Goal: Task Accomplishment & Management: Use online tool/utility

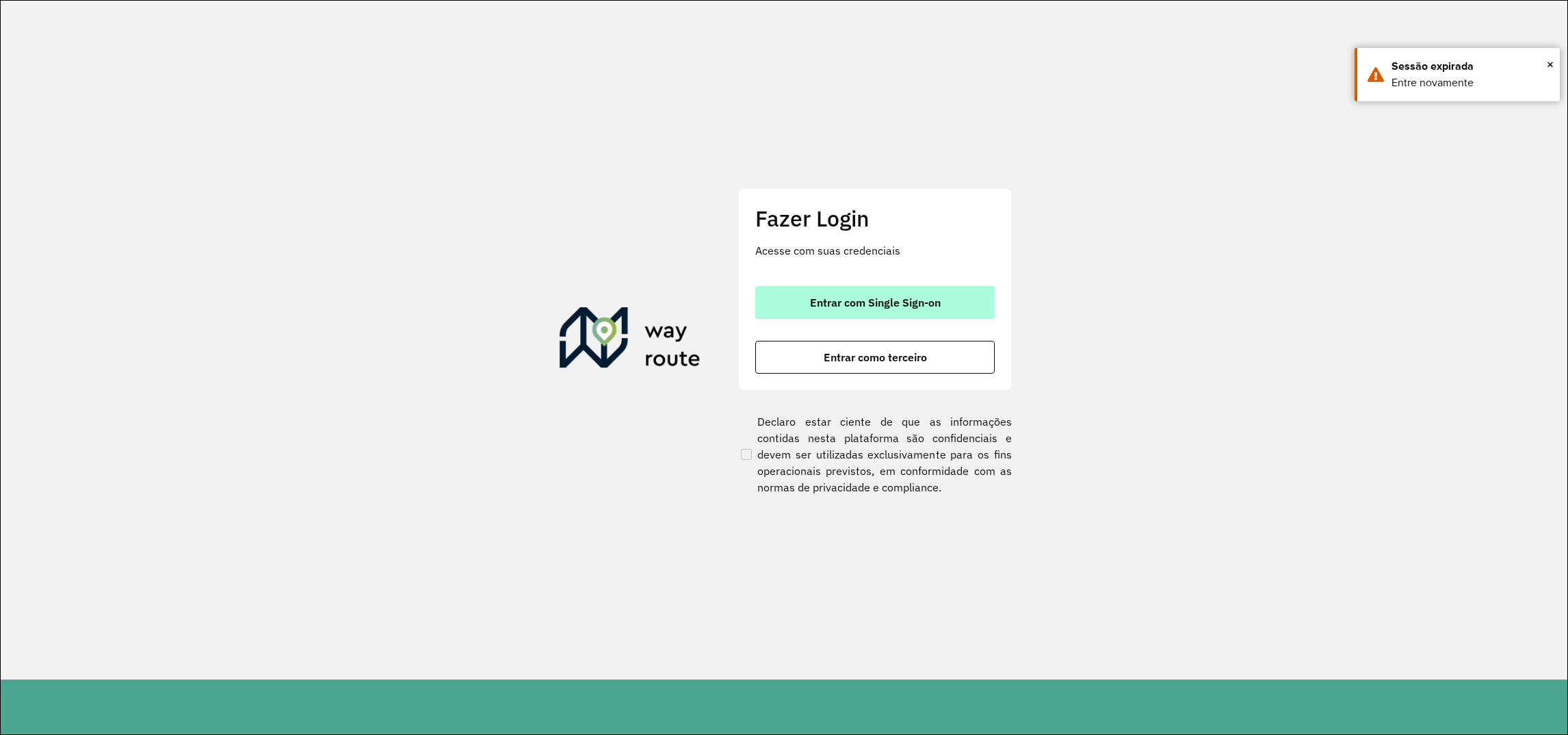
click at [812, 300] on span "Entrar com Single Sign-on" at bounding box center [874, 302] width 130 height 11
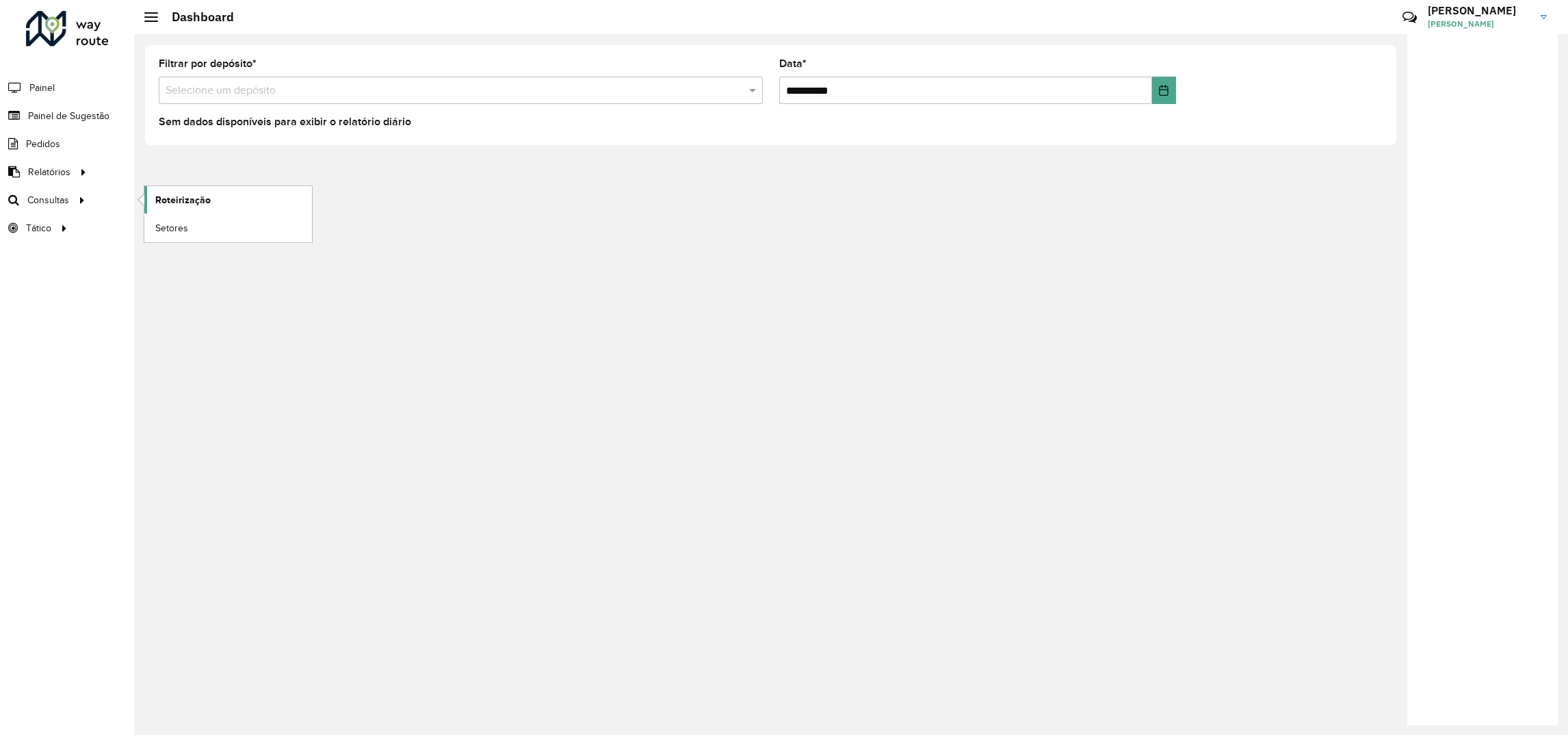
click at [183, 198] on span "Roteirização" at bounding box center [182, 200] width 55 height 14
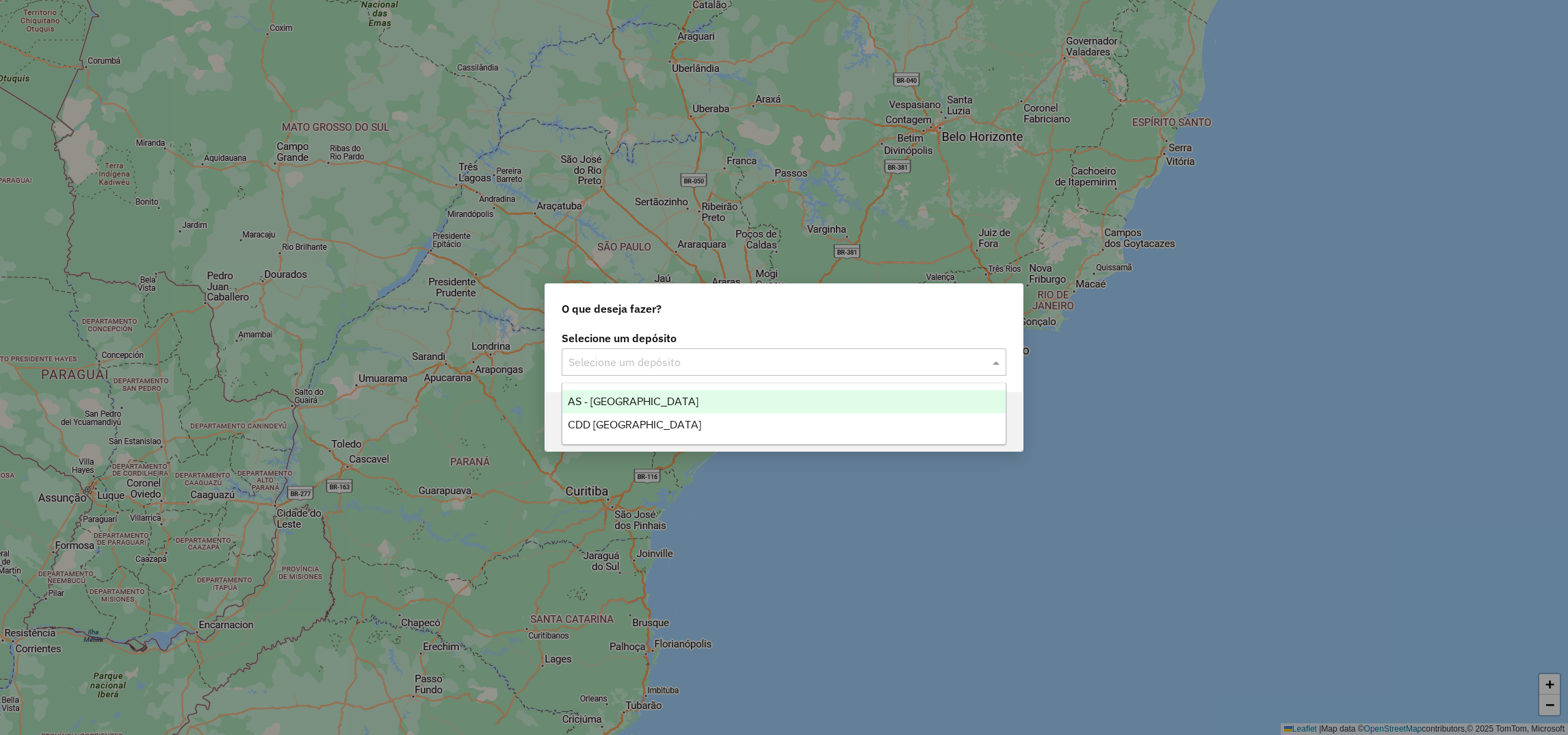
click at [631, 362] on input "text" at bounding box center [770, 362] width 404 height 16
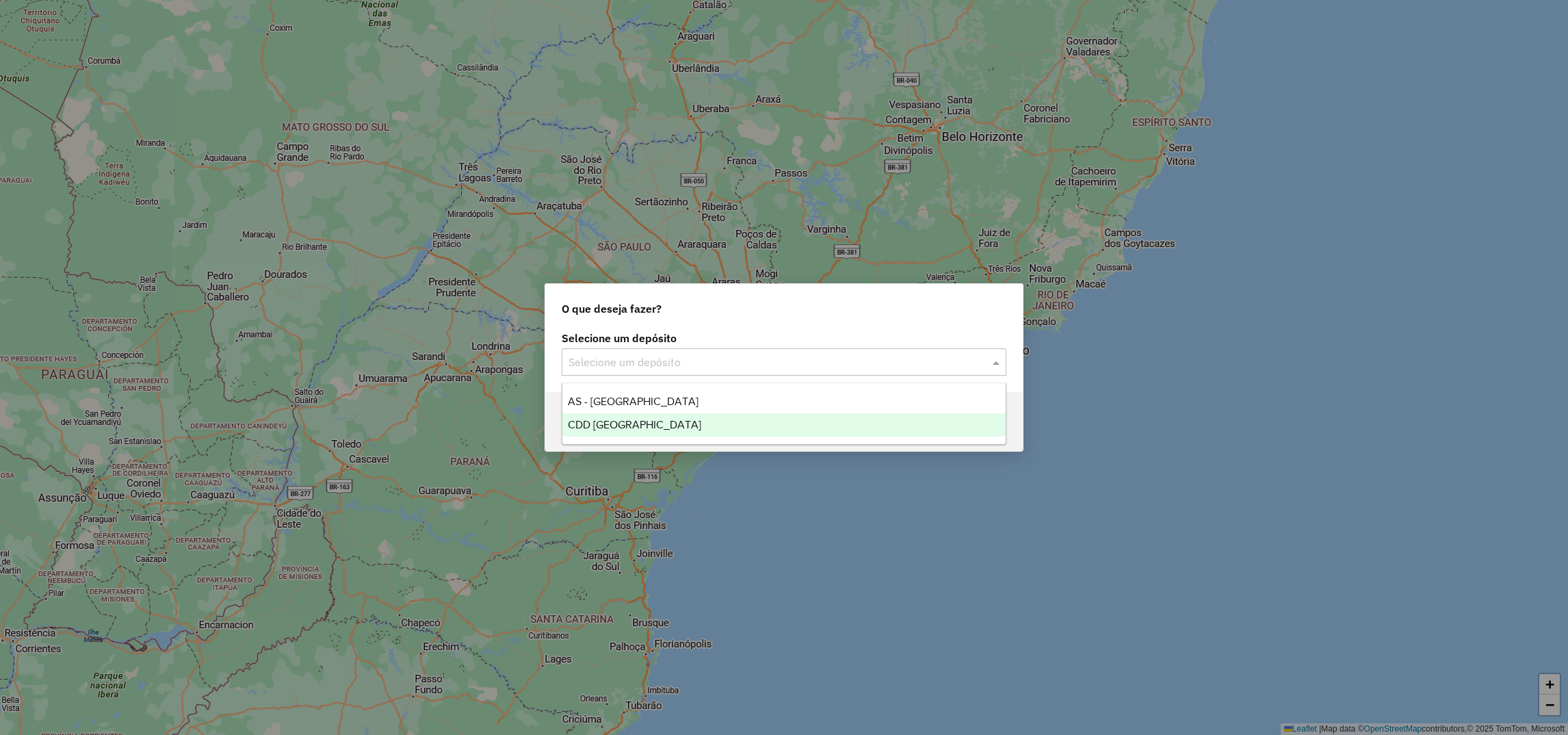
click at [623, 425] on span "CDD [GEOGRAPHIC_DATA]" at bounding box center [634, 424] width 133 height 11
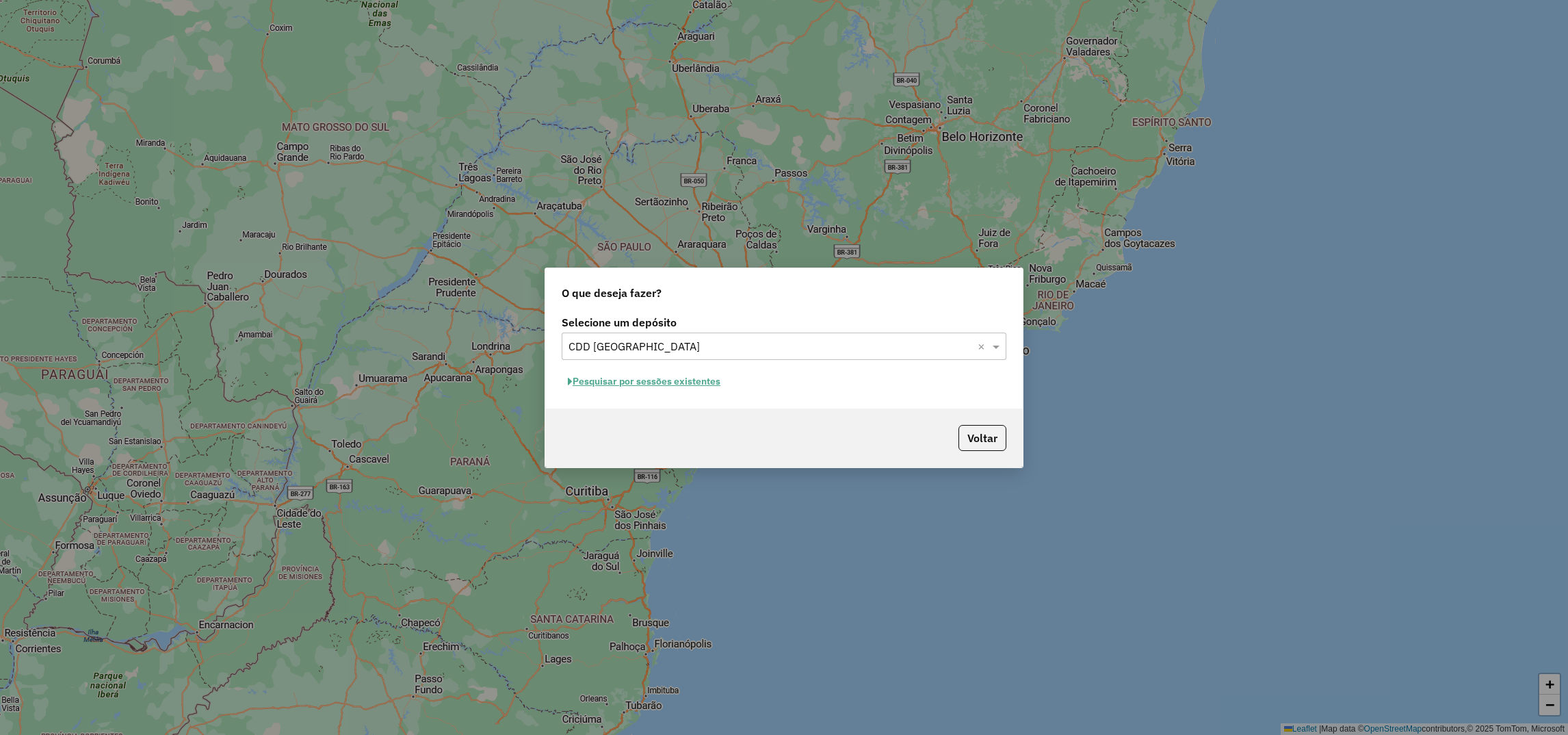
click at [597, 376] on button "Pesquisar por sessões existentes" at bounding box center [643, 381] width 164 height 21
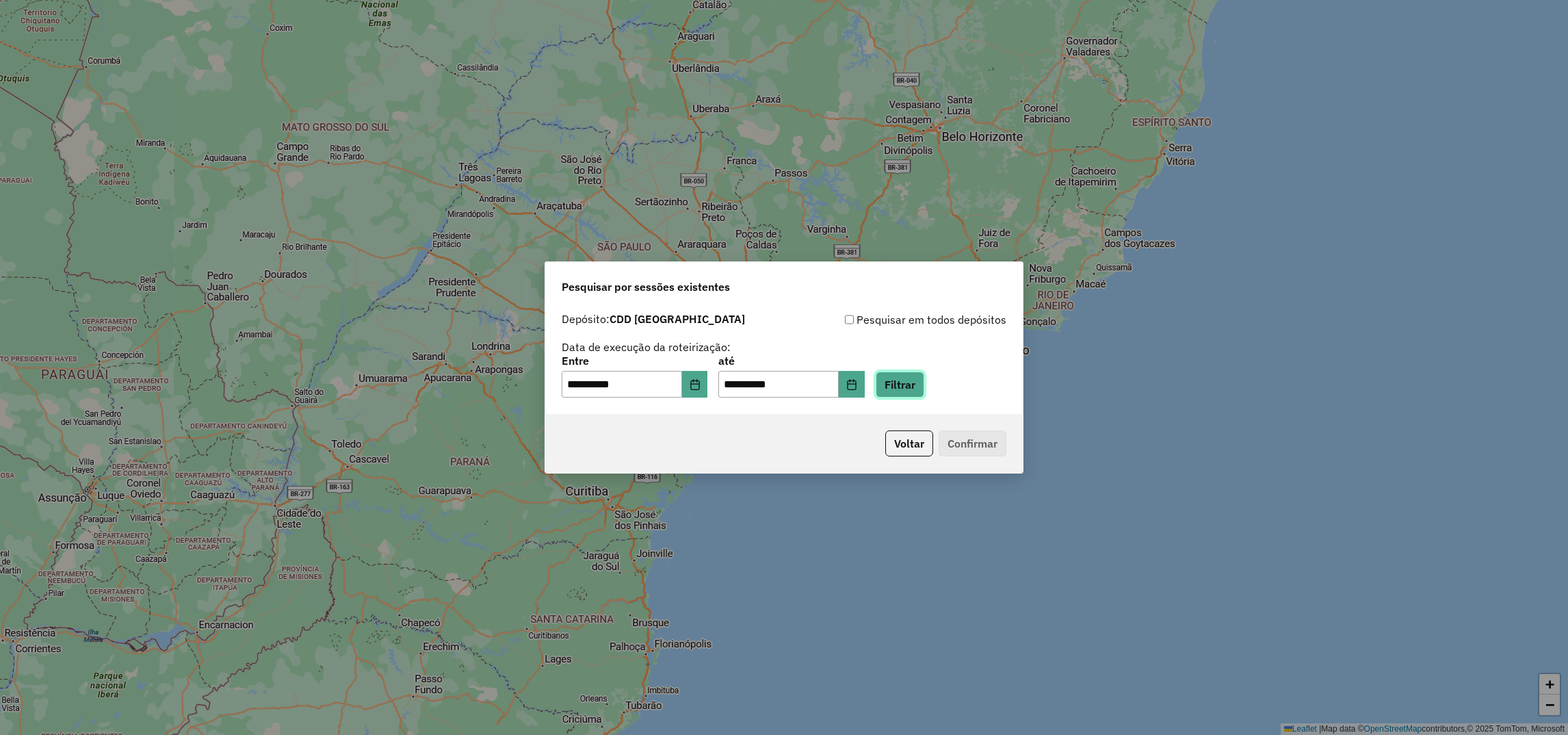
click at [921, 390] on button "Filtrar" at bounding box center [899, 384] width 48 height 26
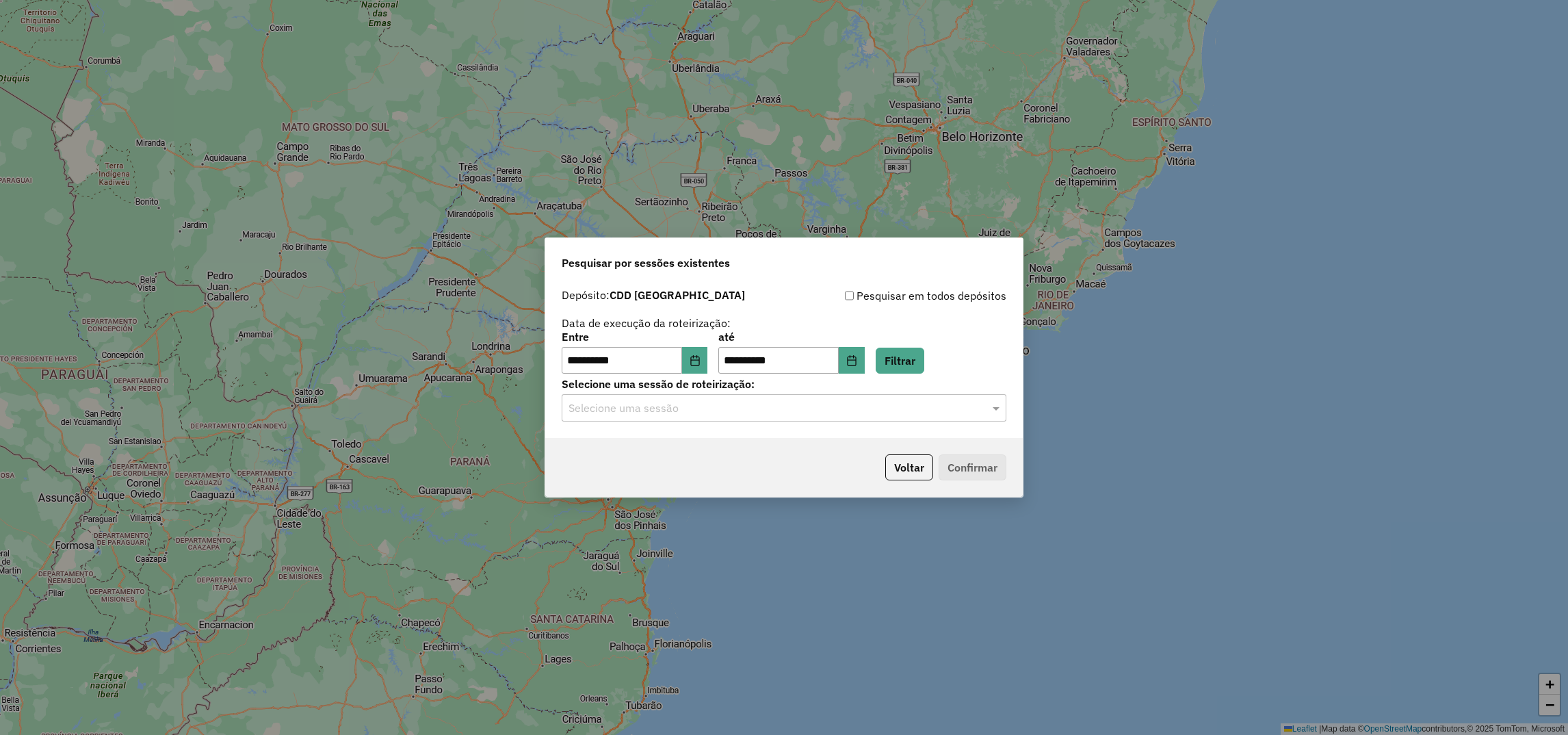
click at [738, 425] on div "**********" at bounding box center [784, 360] width 477 height 157
click at [718, 416] on input "text" at bounding box center [770, 408] width 404 height 16
click at [691, 447] on span "1292564 - 11/10/2025 18:02 (Rota | AS)" at bounding box center [691, 448] width 248 height 11
click at [962, 474] on button "Confirmar" at bounding box center [971, 467] width 67 height 26
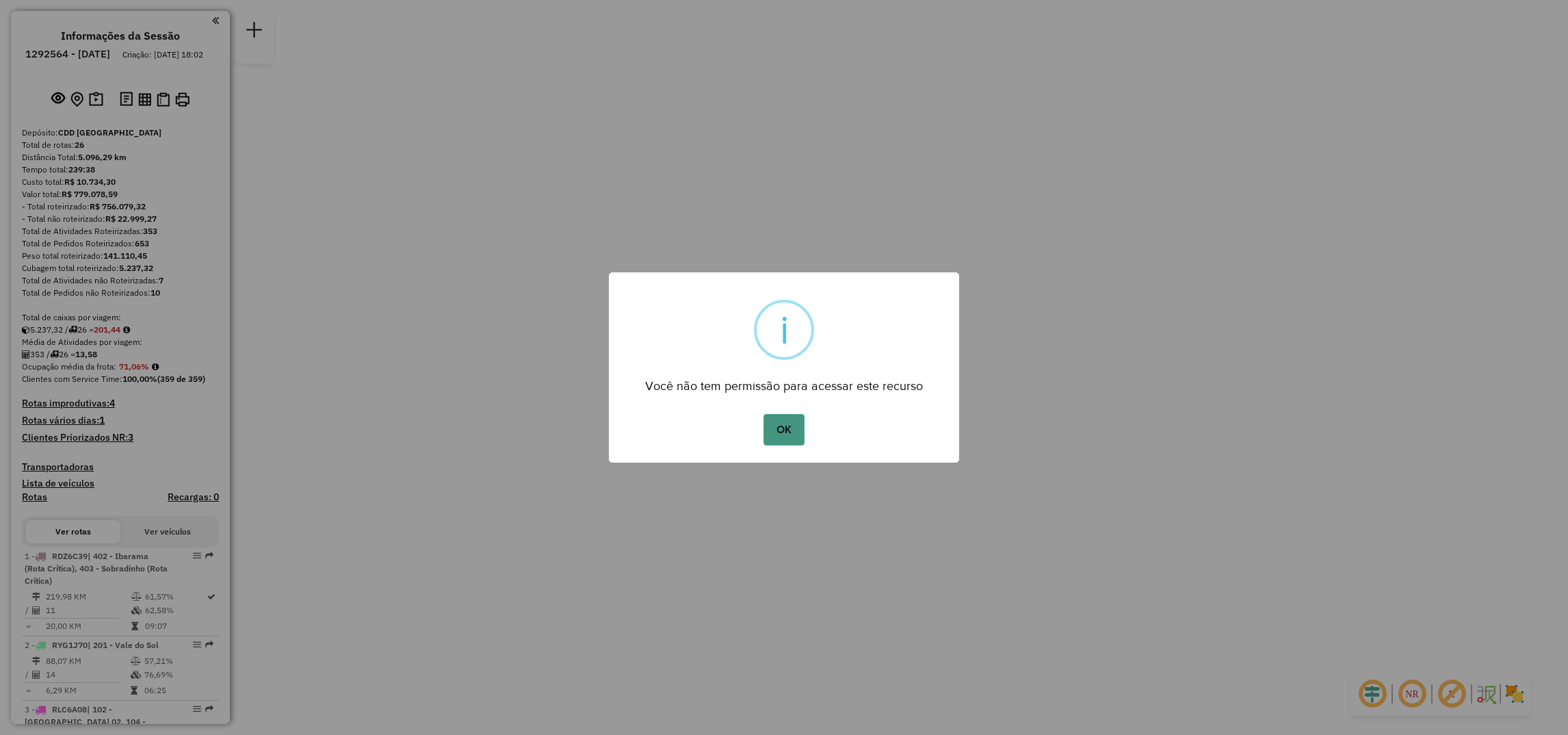
click at [786, 430] on button "OK" at bounding box center [783, 429] width 40 height 31
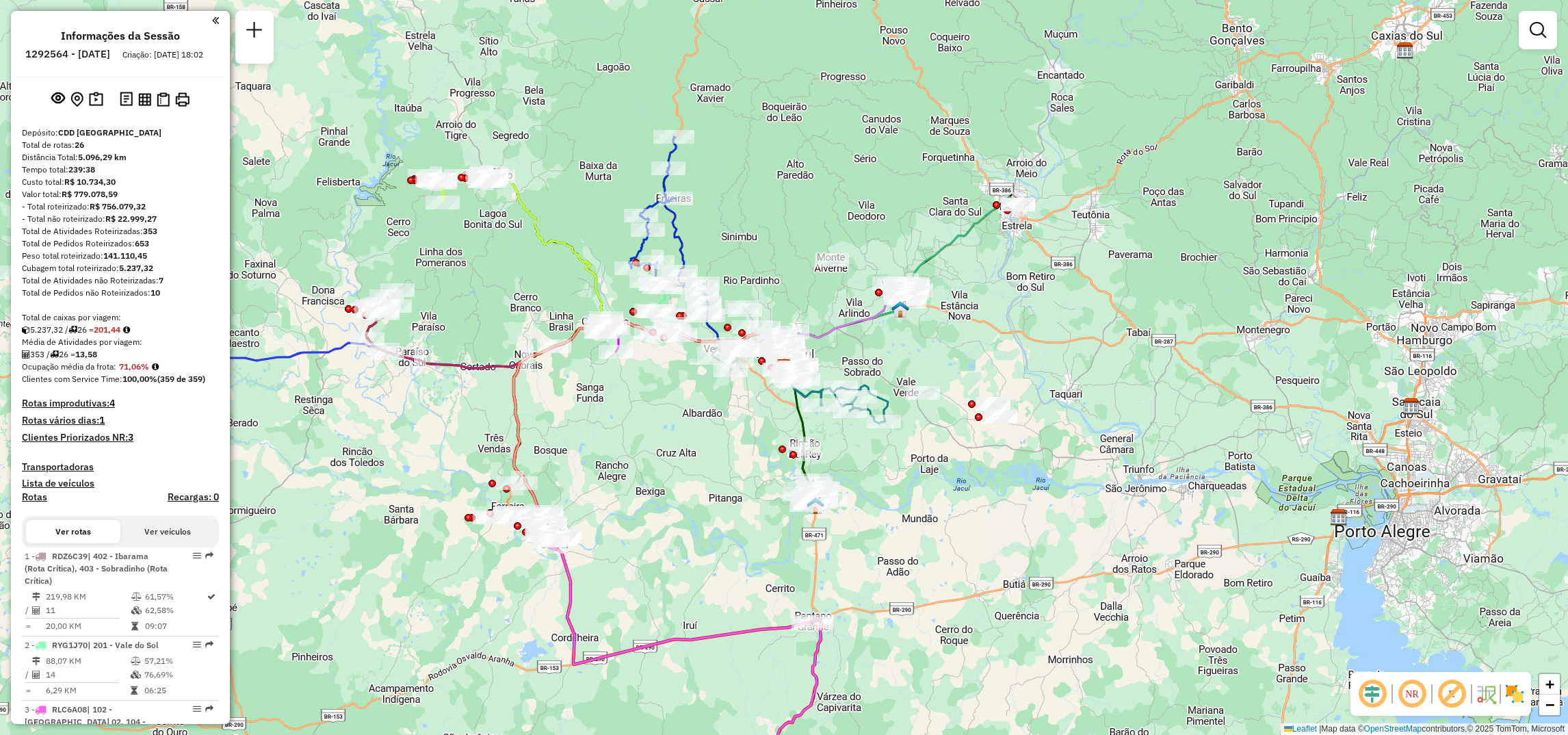
select select "**********"
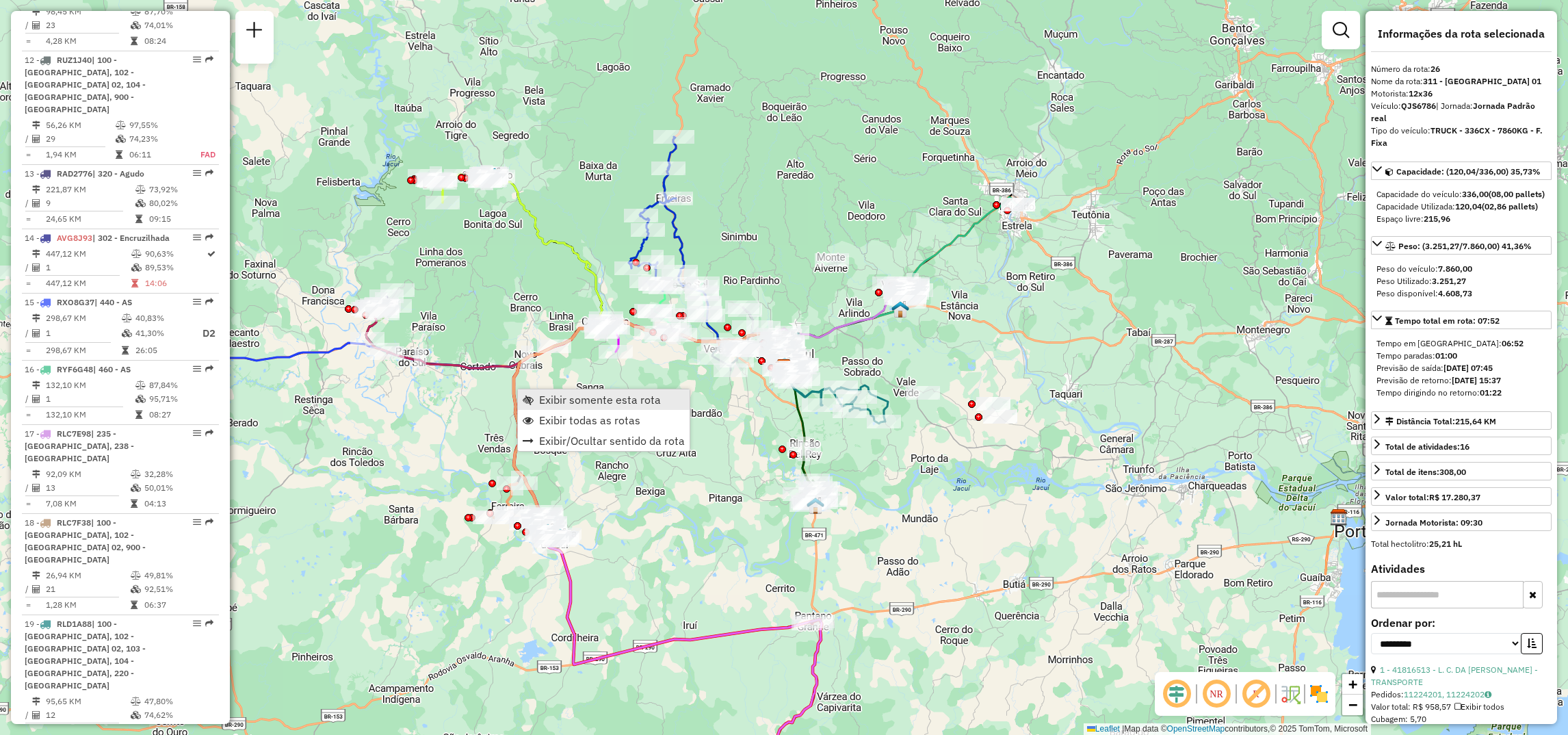
scroll to position [2182, 0]
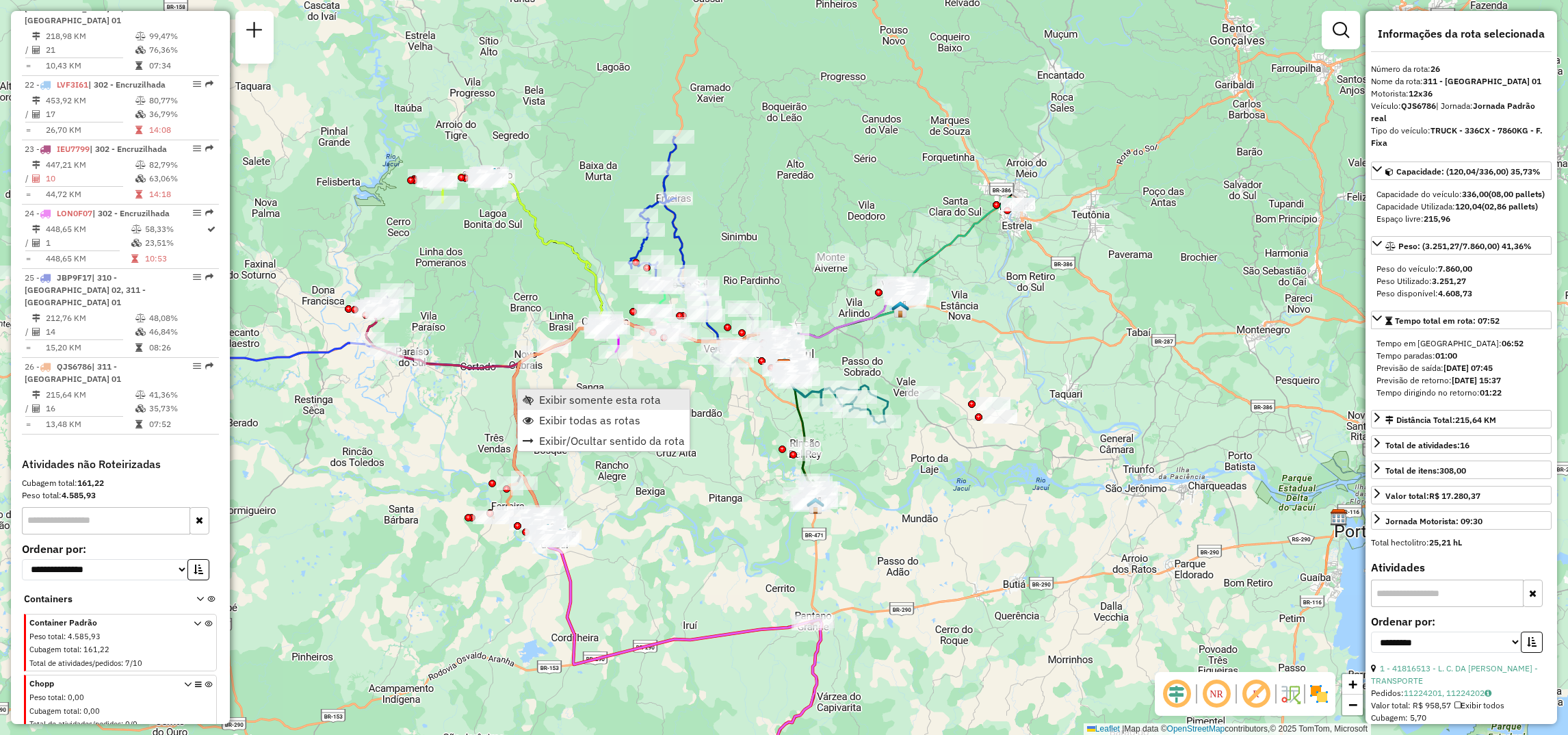
click at [545, 403] on span "Exibir somente esta rota" at bounding box center [600, 400] width 122 height 11
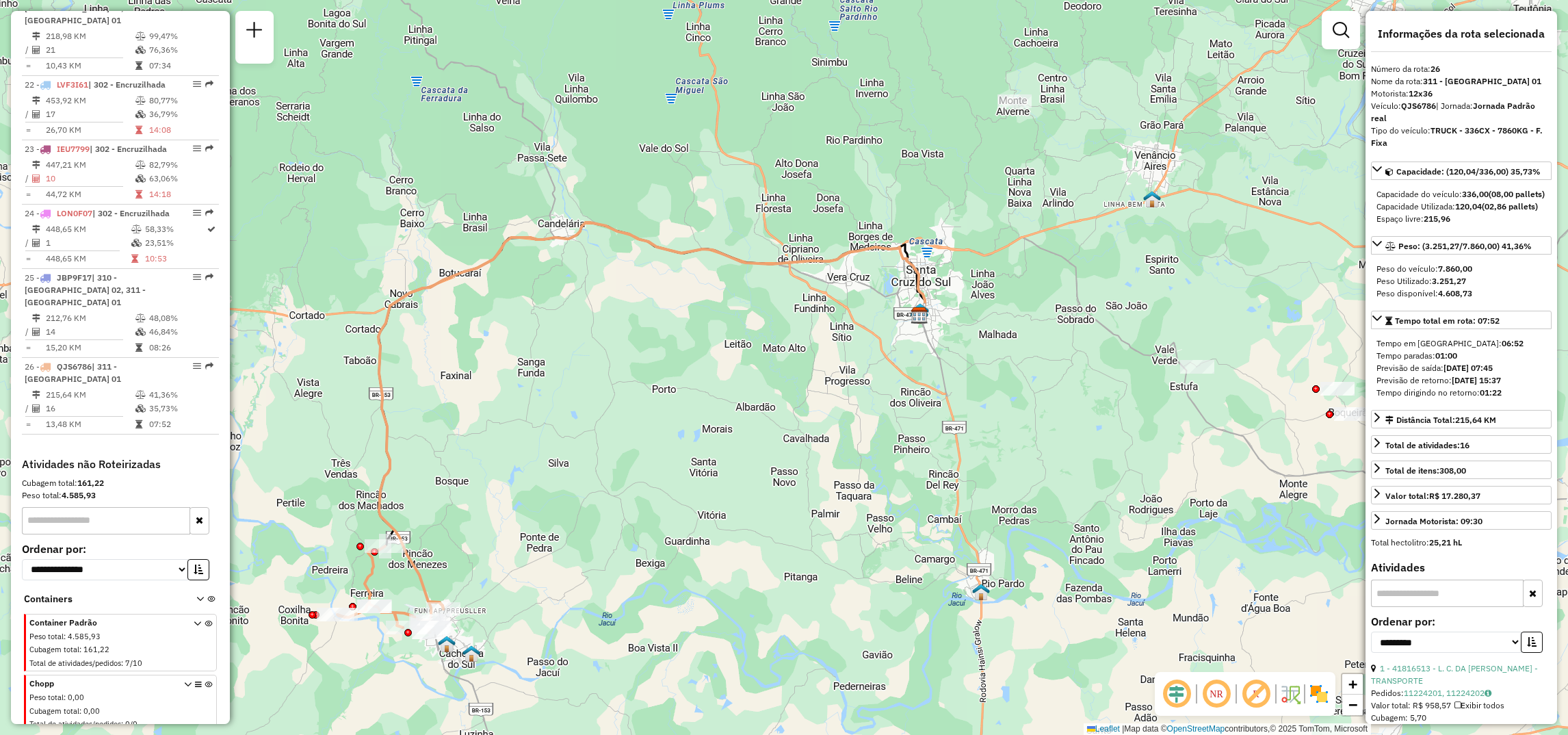
drag, startPoint x: 1146, startPoint y: 429, endPoint x: 994, endPoint y: 488, distance: 163.0
click at [994, 488] on div "Janela de atendimento Grade de atendimento Capacidade Transportadoras Veículos …" at bounding box center [784, 367] width 1568 height 735
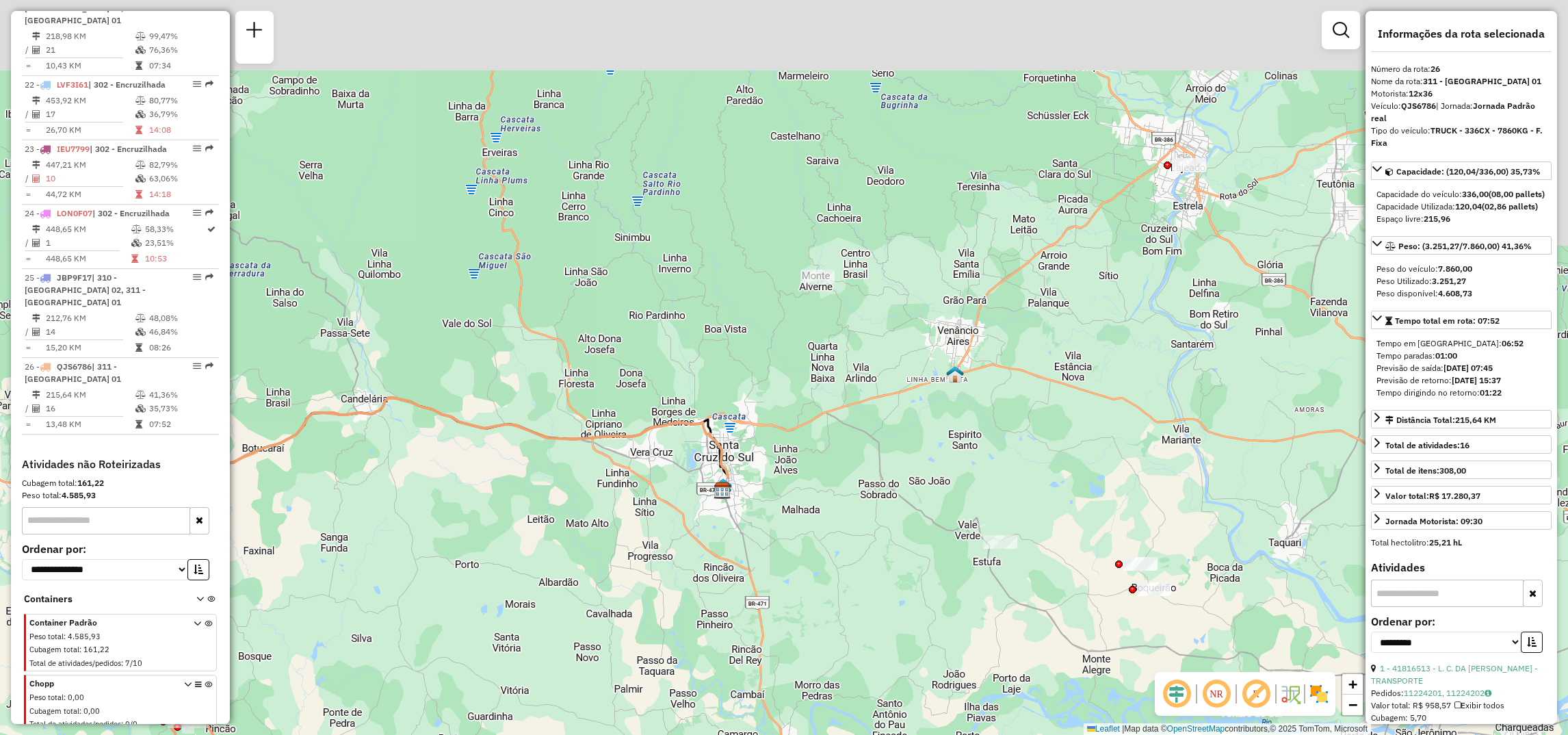
drag, startPoint x: 1247, startPoint y: 474, endPoint x: 1051, endPoint y: 649, distance: 262.8
click at [1051, 649] on div "Janela de atendimento Grade de atendimento Capacidade Transportadoras Veículos …" at bounding box center [784, 367] width 1568 height 735
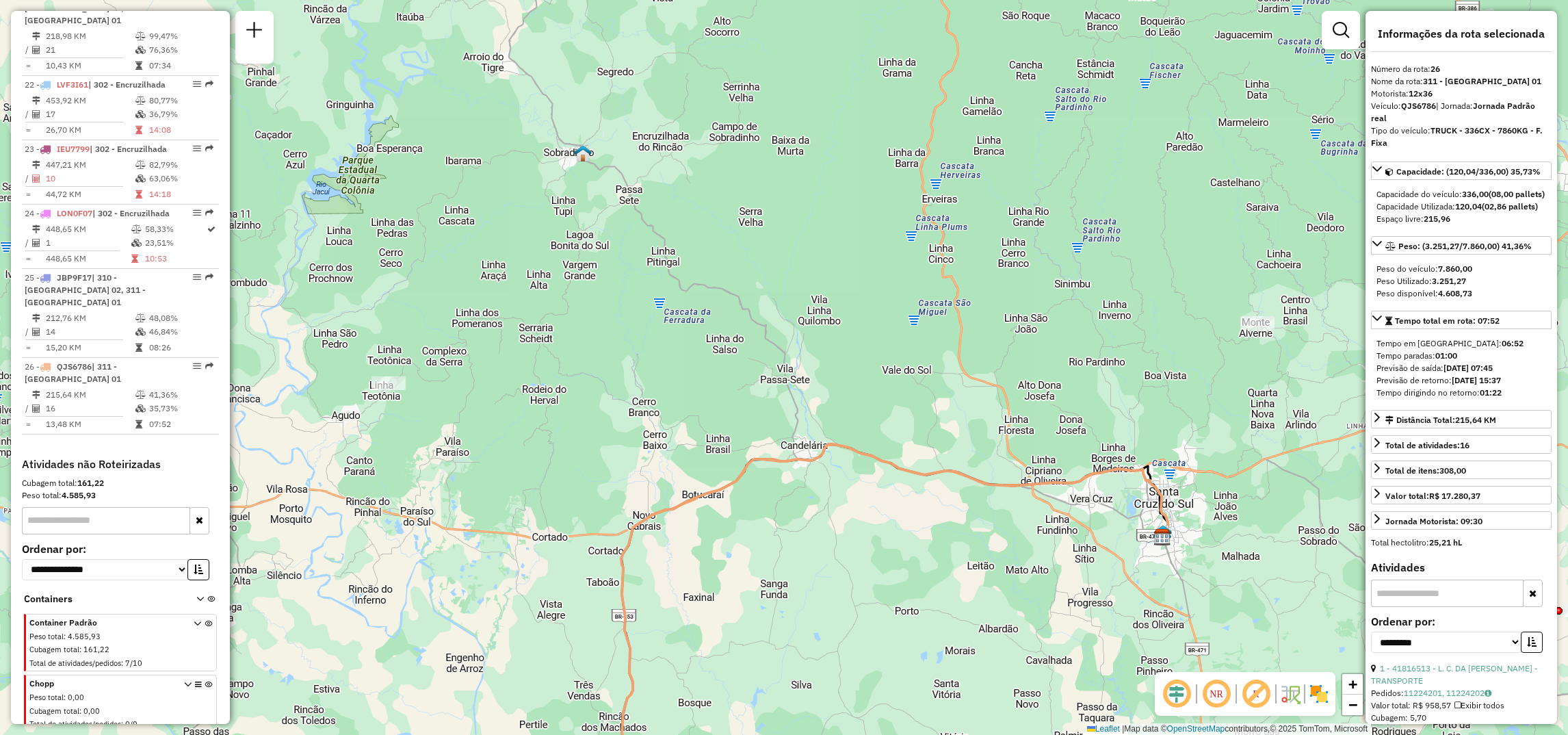
drag, startPoint x: 785, startPoint y: 376, endPoint x: 1231, endPoint y: 419, distance: 448.1
click at [1231, 419] on div "Janela de atendimento Grade de atendimento Capacidade Transportadoras Veículos …" at bounding box center [784, 367] width 1568 height 735
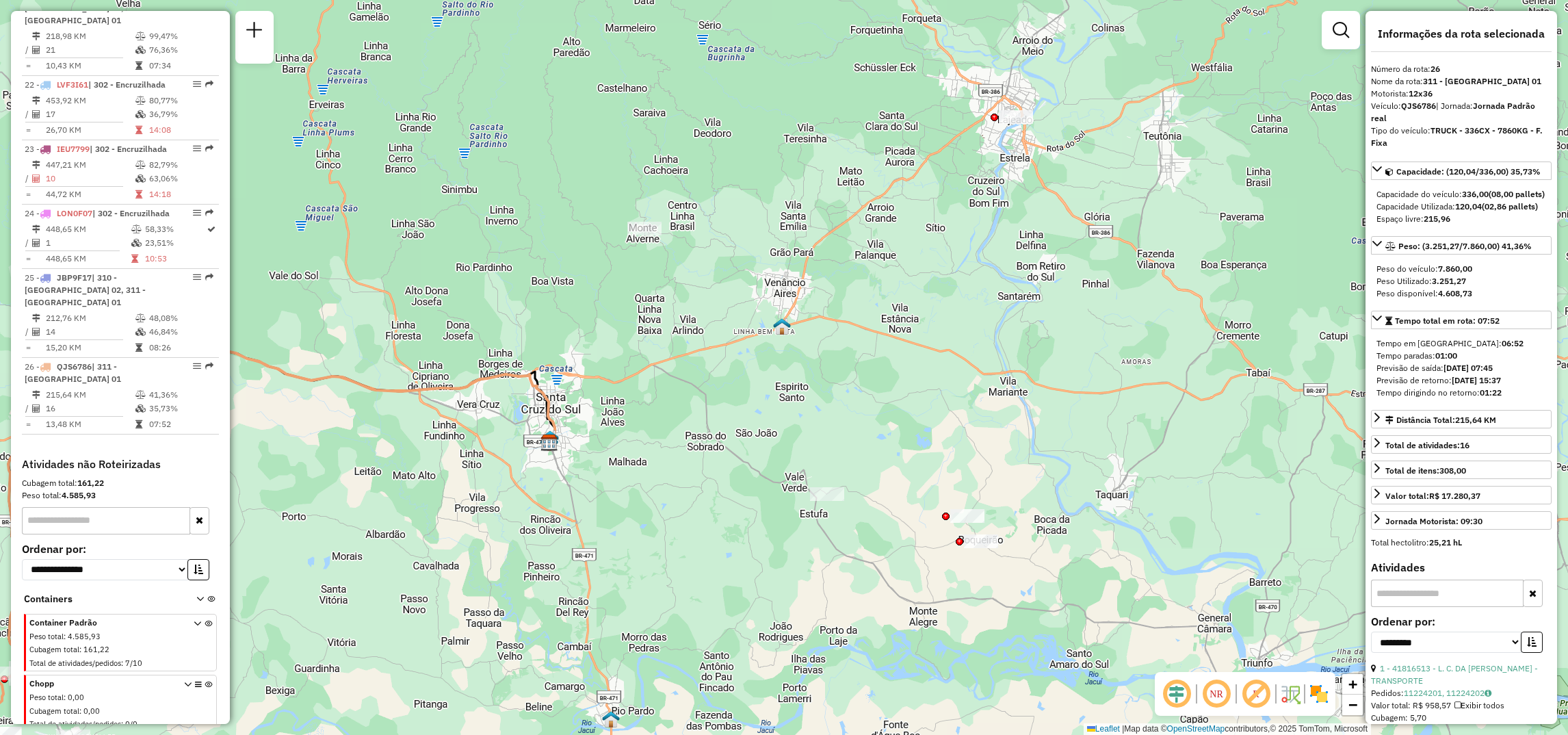
drag, startPoint x: 889, startPoint y: 401, endPoint x: 272, endPoint y: 310, distance: 623.7
click at [272, 310] on div "Janela de atendimento Grade de atendimento Capacidade Transportadoras Veículos …" at bounding box center [784, 367] width 1568 height 735
